Goal: Information Seeking & Learning: Find specific fact

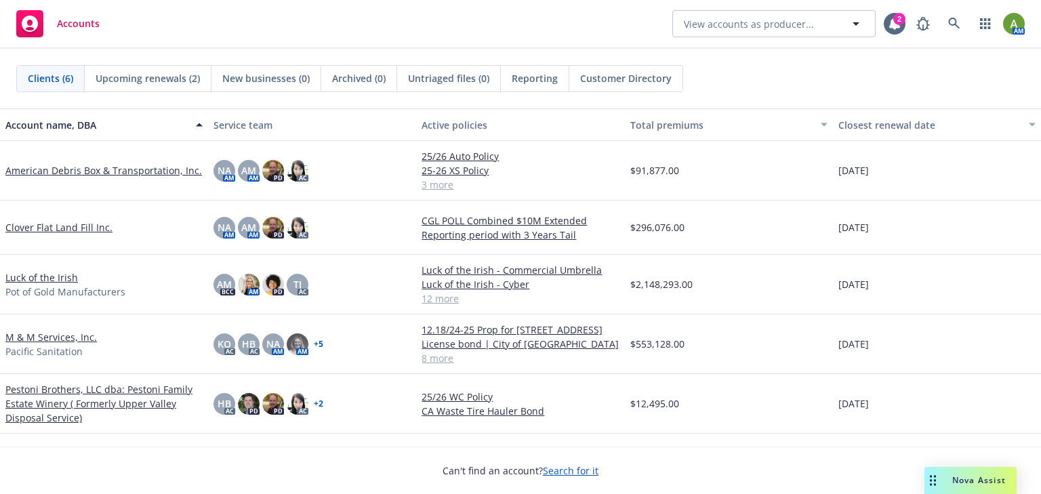
click at [36, 338] on link "M & M Services, Inc." at bounding box center [50, 337] width 91 height 14
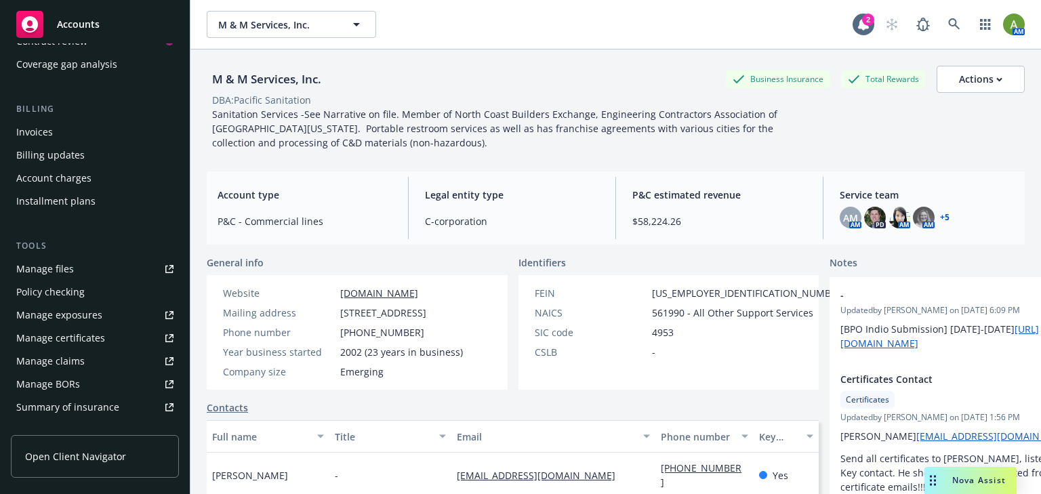
scroll to position [217, 0]
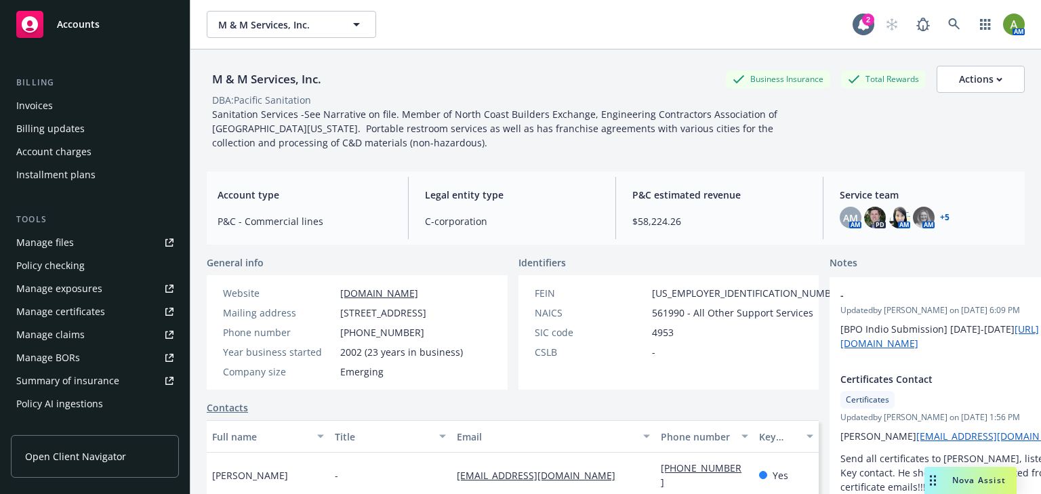
click at [54, 237] on div "Manage files" at bounding box center [45, 243] width 58 height 22
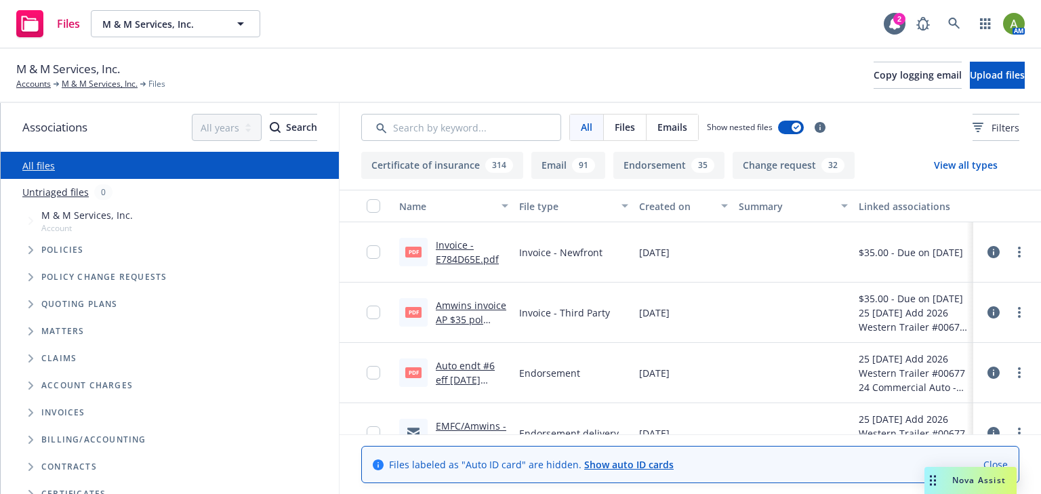
click at [622, 132] on span "Files" at bounding box center [625, 127] width 20 height 14
click at [468, 132] on input "Search by keyword..." at bounding box center [461, 127] width 200 height 27
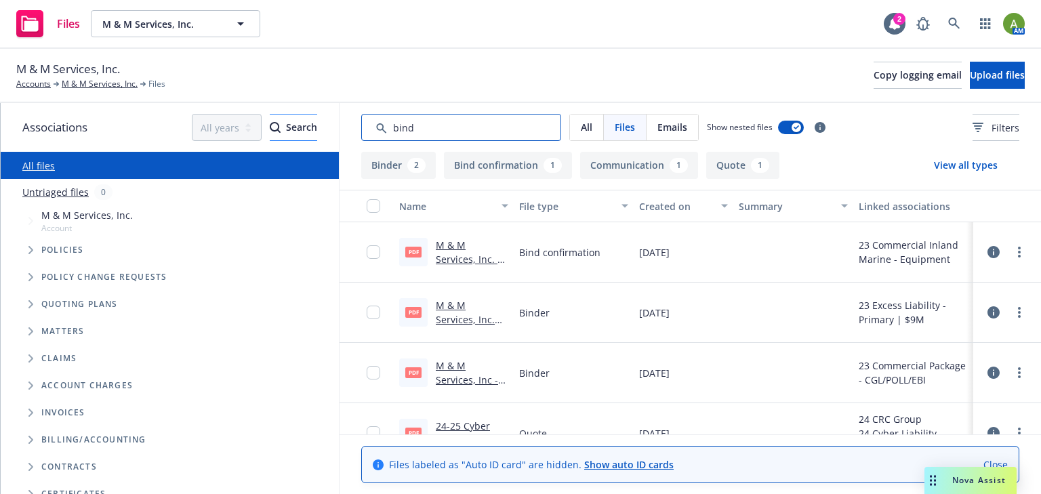
drag, startPoint x: 456, startPoint y: 124, endPoint x: 304, endPoint y: 131, distance: 152.6
click at [304, 131] on div "Associations All years 2027 2026 2025 2024 2023 2022 2021 2020 2019 2018 2017 2…" at bounding box center [521, 298] width 1040 height 391
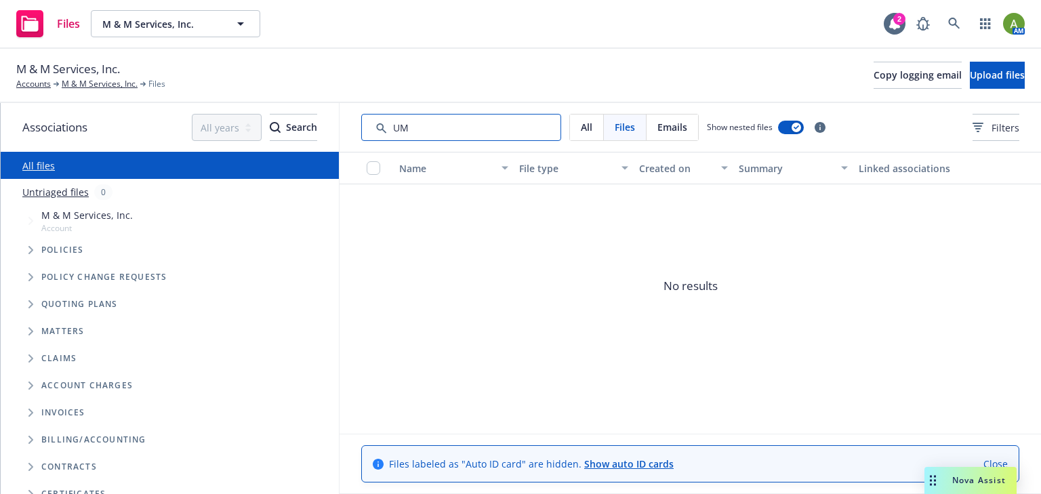
click at [159, 133] on div "Associations All years 2027 2026 2025 2024 2023 2022 2021 2020 2019 2018 2017 2…" at bounding box center [521, 298] width 1040 height 391
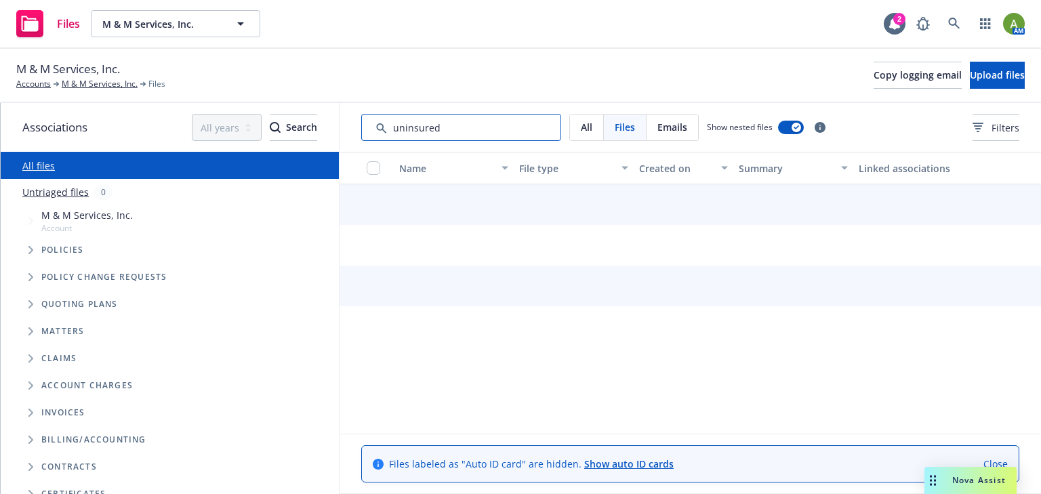
type input "uninsured"
